Goal: Navigation & Orientation: Find specific page/section

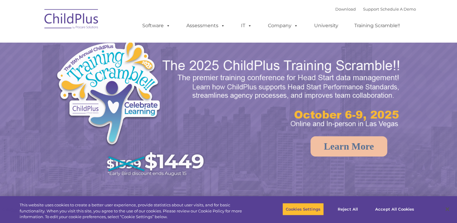
select select "MEDIUM"
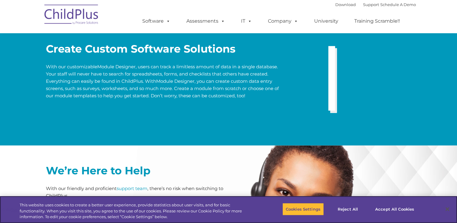
scroll to position [1196, 0]
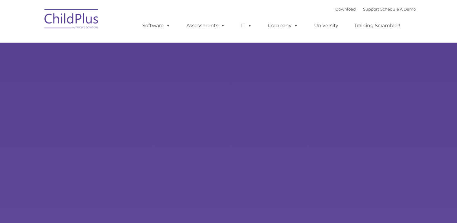
type input ""
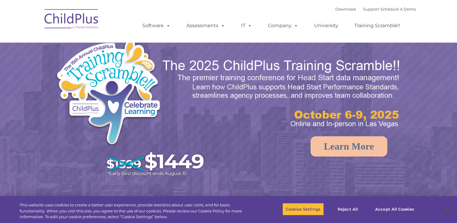
select select "MEDIUM"
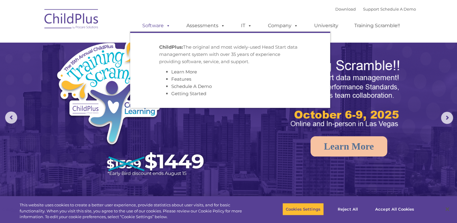
click at [161, 24] on link "Software" at bounding box center [156, 26] width 40 height 12
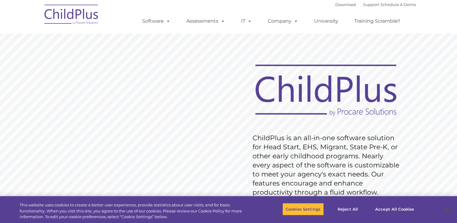
click at [77, 20] on img at bounding box center [71, 15] width 60 height 30
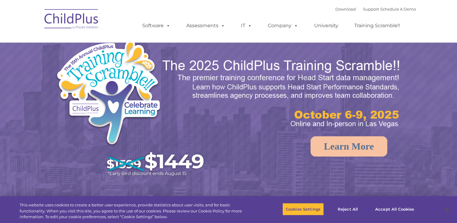
select select "MEDIUM"
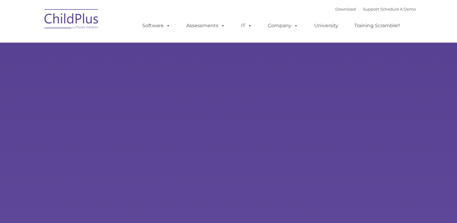
type input ""
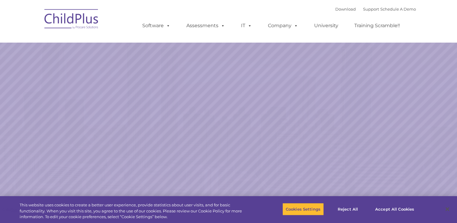
select select "MEDIUM"
